Goal: Task Accomplishment & Management: Complete application form

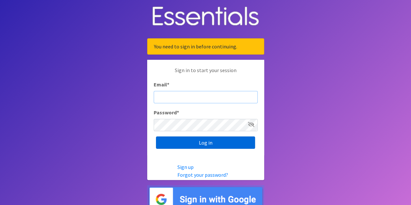
type input "[MEDICAL_DATA][EMAIL_ADDRESS][PERSON_NAME][DOMAIN_NAME]"
click at [187, 143] on input "Log in" at bounding box center [205, 142] width 99 height 12
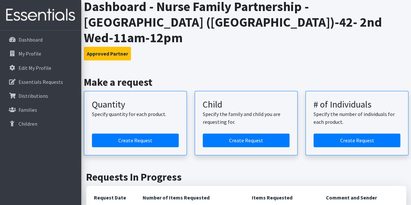
scroll to position [65, 0]
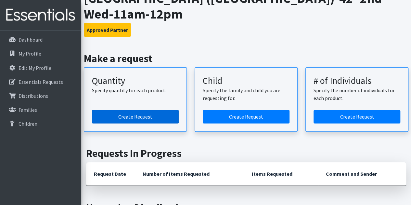
click at [146, 110] on link "Create Request" at bounding box center [135, 117] width 87 height 14
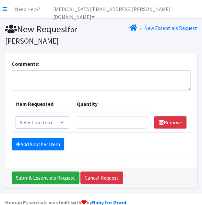
click at [47, 122] on select "Select an item Kids (Newborn) Kids (Size 1) Kids (Size 2) Kids (Size 3) Kids (S…" at bounding box center [43, 122] width 54 height 12
select select "3400"
click at [16, 116] on select "Select an item Kids (Newborn) Kids (Size 1) Kids (Size 2) Kids (Size 3) Kids (S…" at bounding box center [43, 122] width 54 height 12
click at [93, 119] on input "Quantity" at bounding box center [111, 122] width 69 height 12
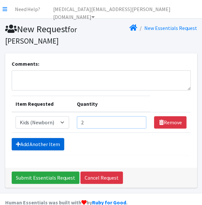
type input "2"
click at [24, 142] on link "Add Another Item" at bounding box center [38, 144] width 53 height 12
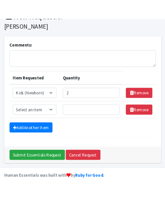
scroll to position [30, 0]
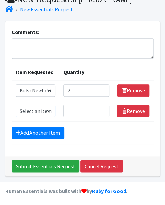
click at [37, 113] on select "Select an item Kids (Newborn) Kids (Size 1) Kids (Size 2) Kids (Size 3) Kids (S…" at bounding box center [36, 111] width 40 height 12
select select "3420"
click at [16, 105] on select "Select an item Kids (Newborn) Kids (Size 1) Kids (Size 2) Kids (Size 3) Kids (S…" at bounding box center [36, 111] width 40 height 12
click at [79, 108] on input "Quantity" at bounding box center [86, 111] width 46 height 12
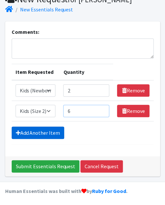
type input "6"
click at [30, 132] on link "Add Another Item" at bounding box center [38, 132] width 53 height 12
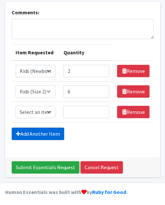
scroll to position [50, 0]
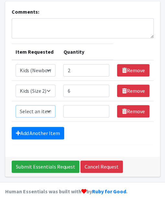
click at [34, 112] on select "Select an item Kids (Newborn) Kids (Size 1) Kids (Size 2) Kids (Size 3) Kids (S…" at bounding box center [36, 111] width 40 height 12
select select "3393"
click at [16, 105] on select "Select an item Kids (Newborn) Kids (Size 1) Kids (Size 2) Kids (Size 3) Kids (S…" at bounding box center [36, 111] width 40 height 12
click at [72, 108] on input "Quantity" at bounding box center [86, 111] width 46 height 12
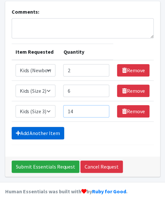
type input "14"
click at [58, 130] on link "Add Another Item" at bounding box center [38, 133] width 53 height 12
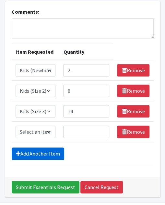
scroll to position [70, 0]
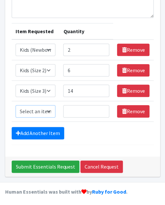
click at [35, 111] on select "Select an item Kids (Newborn) Kids (Size 1) Kids (Size 2) Kids (Size 3) Kids (S…" at bounding box center [36, 111] width 40 height 12
select select "3394"
click at [16, 105] on select "Select an item Kids (Newborn) Kids (Size 1) Kids (Size 2) Kids (Size 3) Kids (S…" at bounding box center [36, 111] width 40 height 12
click at [84, 113] on input "Quantity" at bounding box center [86, 111] width 46 height 12
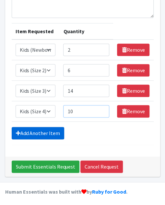
type input "10"
click at [48, 128] on link "Add Another Item" at bounding box center [38, 133] width 53 height 12
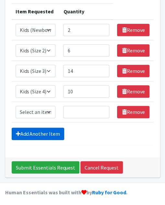
scroll to position [91, 0]
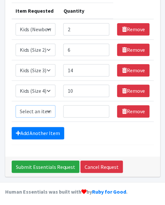
click at [44, 109] on select "Select an item Kids (Newborn) Kids (Size 1) Kids (Size 2) Kids (Size 3) Kids (S…" at bounding box center [36, 111] width 40 height 12
select select "3407"
click at [16, 105] on select "Select an item Kids (Newborn) Kids (Size 1) Kids (Size 2) Kids (Size 3) Kids (S…" at bounding box center [36, 111] width 40 height 12
click at [68, 106] on input "Quantity" at bounding box center [86, 111] width 46 height 12
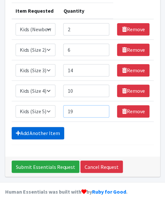
type input "19"
click at [52, 133] on link "Add Another Item" at bounding box center [38, 133] width 53 height 12
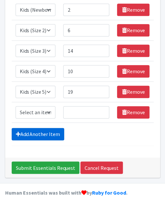
scroll to position [111, 0]
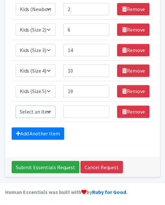
click at [36, 111] on select "Select an item Kids (Newborn) Kids (Size 1) Kids (Size 2) Kids (Size 3) Kids (S…" at bounding box center [36, 111] width 40 height 12
select select "3419"
click at [16, 105] on select "Select an item Kids (Newborn) Kids (Size 1) Kids (Size 2) Kids (Size 3) Kids (S…" at bounding box center [36, 111] width 40 height 12
click at [85, 111] on input "Quantity" at bounding box center [86, 111] width 46 height 12
type input "8"
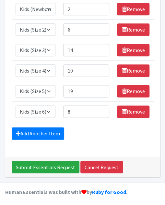
click at [38, 122] on form "Comments: Item Requested Quantity Item Requested Select an item Kids (Newborn) …" at bounding box center [83, 46] width 142 height 198
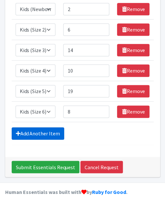
click at [38, 131] on link "Add Another Item" at bounding box center [38, 133] width 53 height 12
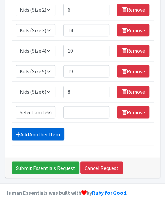
scroll to position [132, 0]
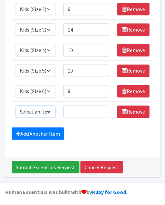
click at [41, 113] on select "Select an item Kids (Newborn) Kids (Size 1) Kids (Size 2) Kids (Size 3) Kids (S…" at bounding box center [36, 111] width 40 height 12
select select "3418"
click at [16, 105] on select "Select an item Kids (Newborn) Kids (Size 1) Kids (Size 2) Kids (Size 3) Kids (S…" at bounding box center [36, 111] width 40 height 12
click at [75, 112] on input "Quantity" at bounding box center [86, 111] width 46 height 12
type input "25"
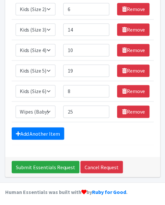
click at [117, 136] on div "Add Another Item" at bounding box center [83, 133] width 142 height 12
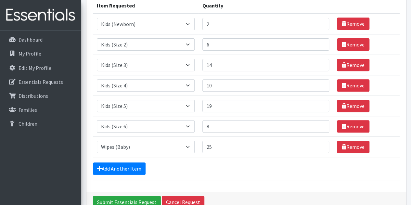
scroll to position [97, 0]
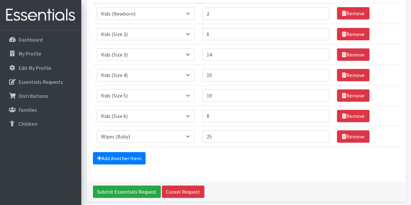
click at [240, 167] on form "Comments: Item Requested Quantity Item Requested Select an item Kids (Newborn) …" at bounding box center [246, 60] width 307 height 219
click at [114, 190] on input "Submit Essentials Request" at bounding box center [127, 191] width 68 height 12
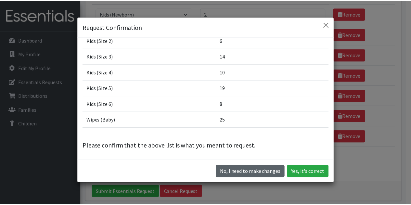
scroll to position [18, 0]
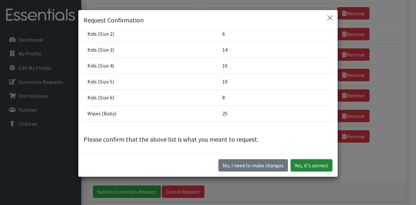
click at [299, 166] on button "Yes, it's correct" at bounding box center [311, 165] width 42 height 12
